Goal: Task Accomplishment & Management: Complete application form

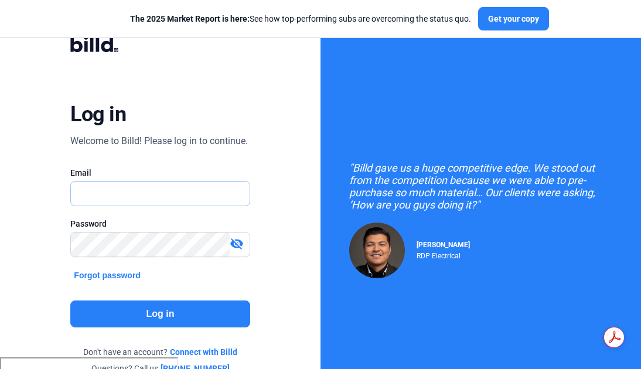
click at [207, 195] on input "text" at bounding box center [154, 194] width 166 height 24
type input "[PERSON_NAME][EMAIL_ADDRESS][DOMAIN_NAME]"
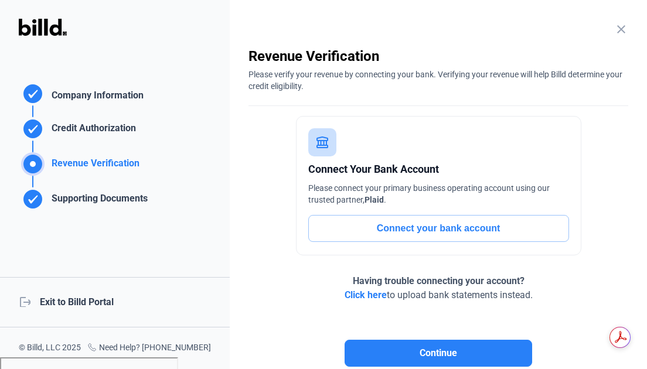
click at [55, 306] on div "logout Exit to Billd Portal" at bounding box center [115, 302] width 230 height 50
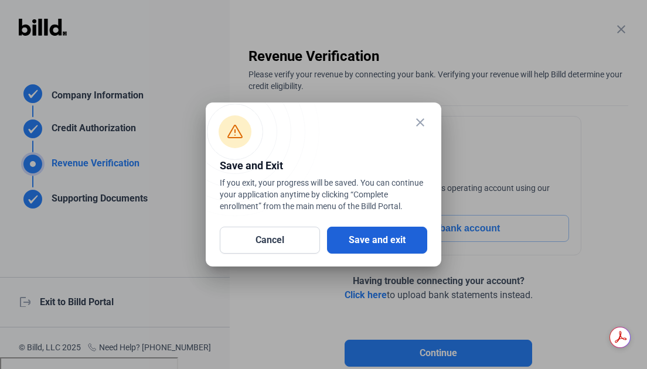
click at [367, 244] on button "Save and exit" at bounding box center [377, 240] width 100 height 27
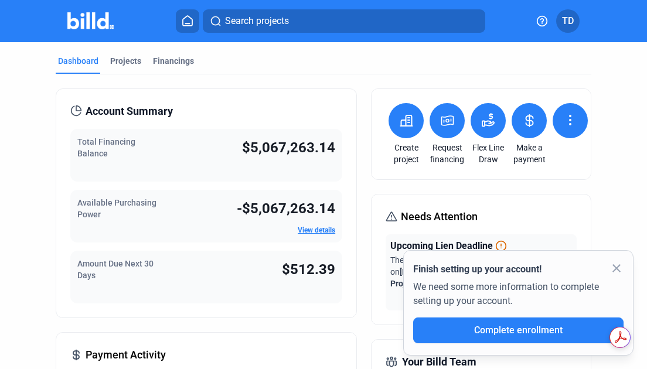
click at [540, 17] on icon at bounding box center [542, 21] width 12 height 12
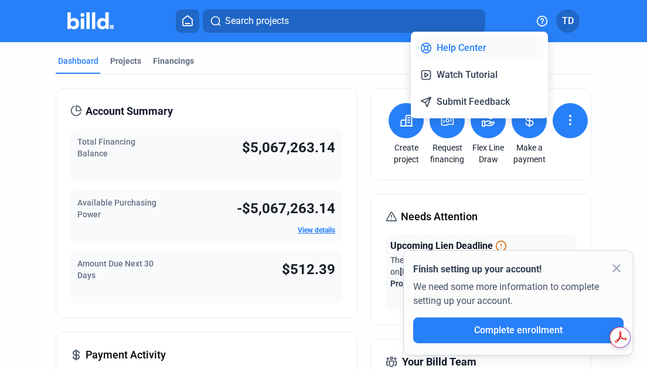
click at [480, 46] on button "Help Center" at bounding box center [479, 47] width 128 height 23
